Goal: Transaction & Acquisition: Purchase product/service

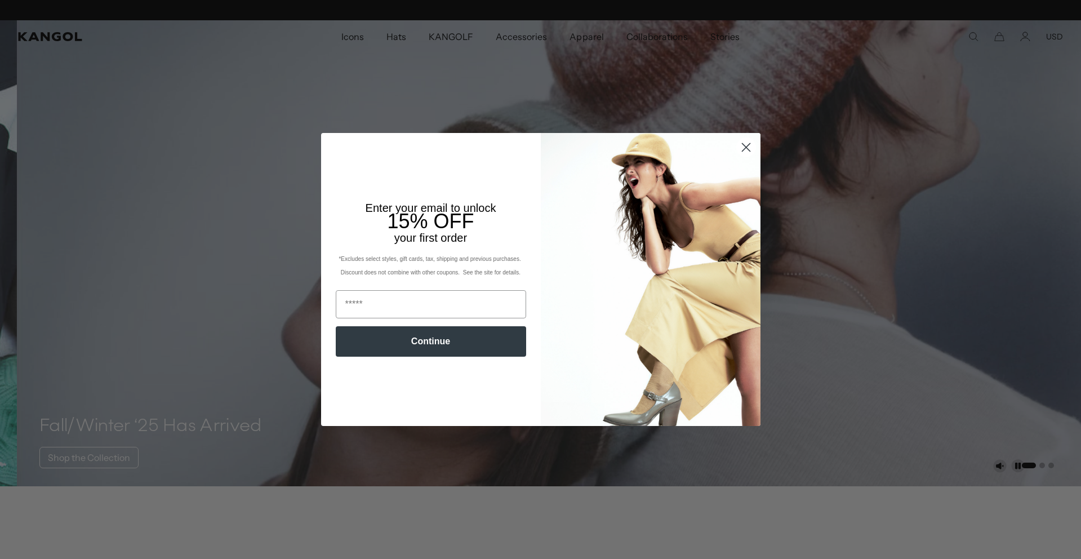
scroll to position [0, 232]
